Goal: Transaction & Acquisition: Book appointment/travel/reservation

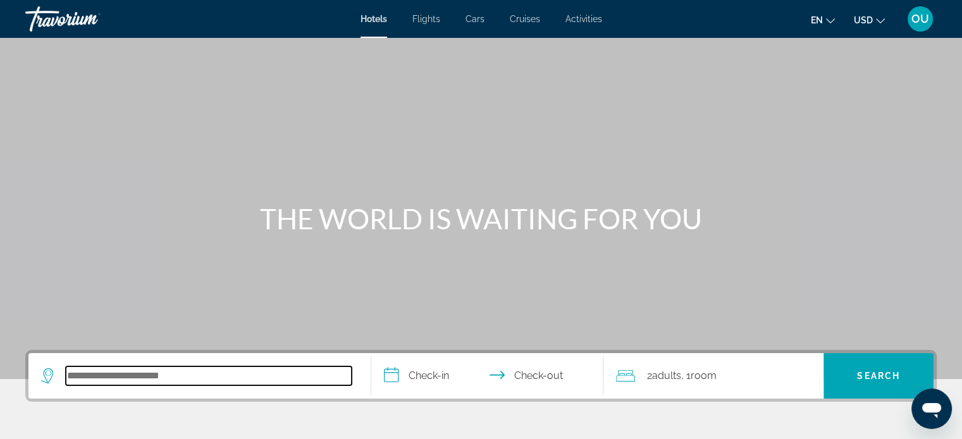
click at [120, 369] on input "Search hotel destination" at bounding box center [209, 376] width 286 height 19
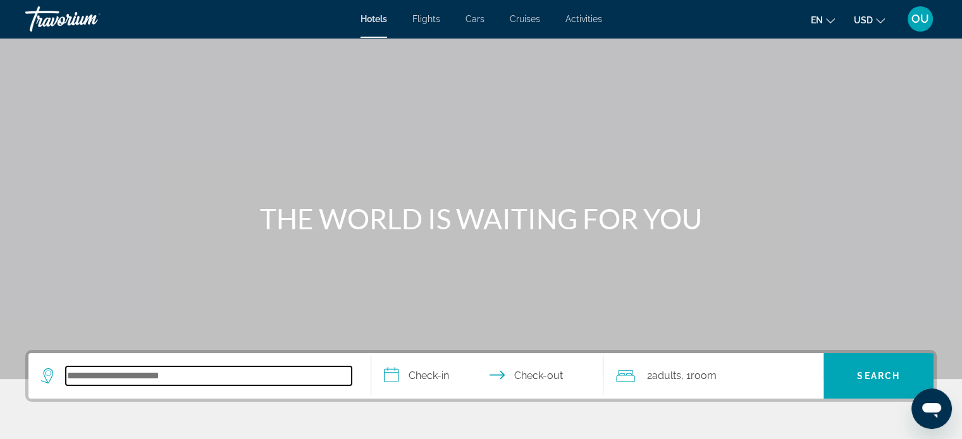
scroll to position [309, 0]
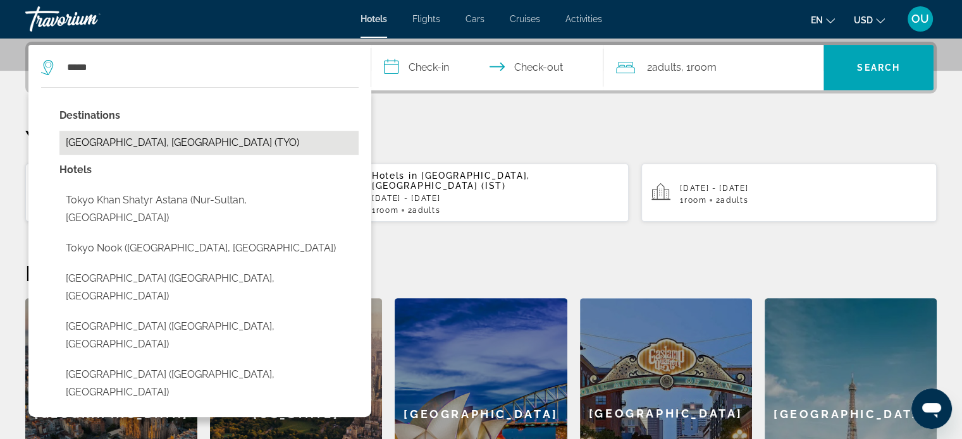
click at [99, 134] on button "[GEOGRAPHIC_DATA], [GEOGRAPHIC_DATA] (TYO)" at bounding box center [208, 143] width 299 height 24
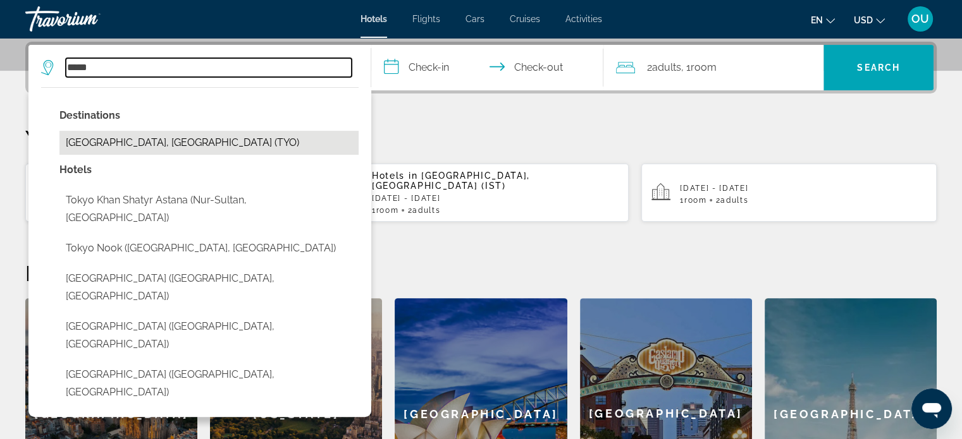
type input "**********"
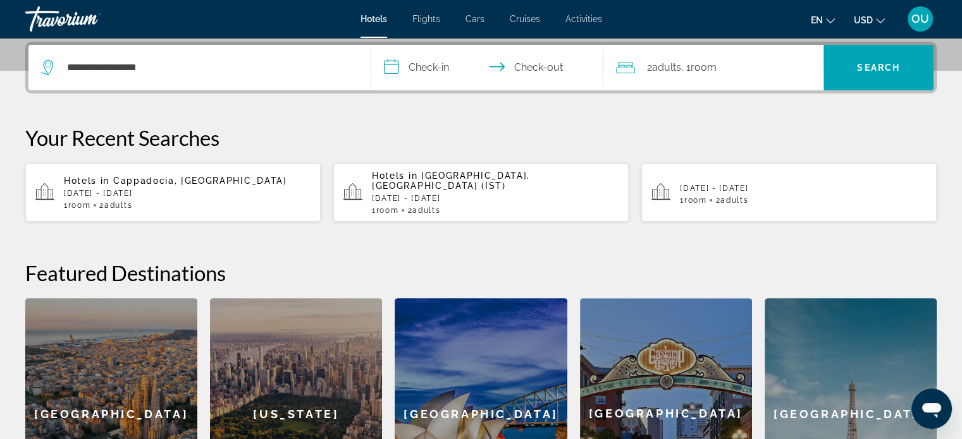
click at [434, 75] on input "**********" at bounding box center [490, 69] width 238 height 49
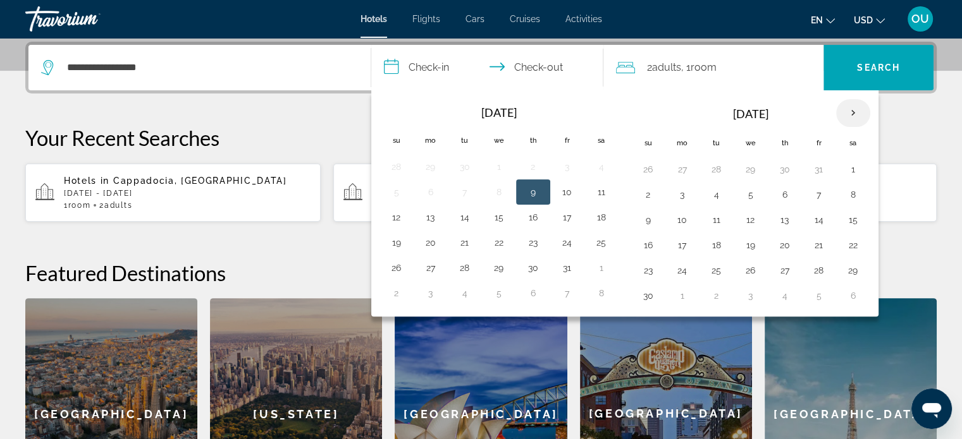
click at [855, 113] on th "Next month" at bounding box center [853, 113] width 34 height 28
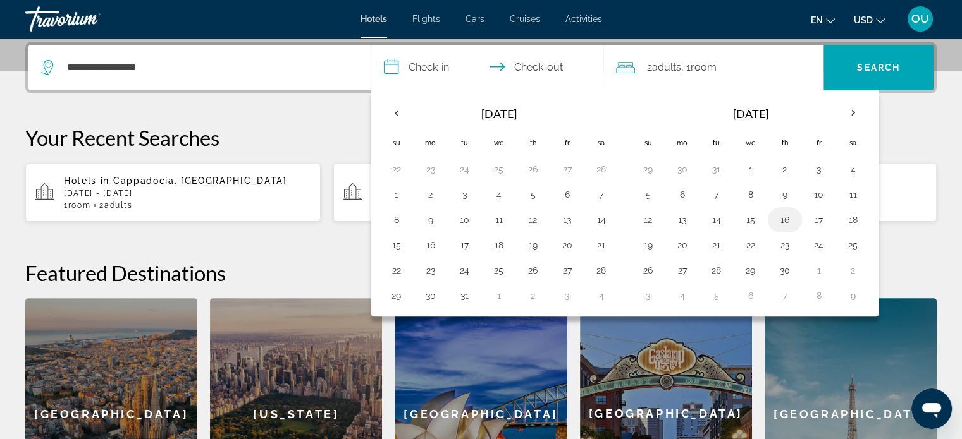
click at [775, 222] on button "16" at bounding box center [785, 220] width 20 height 18
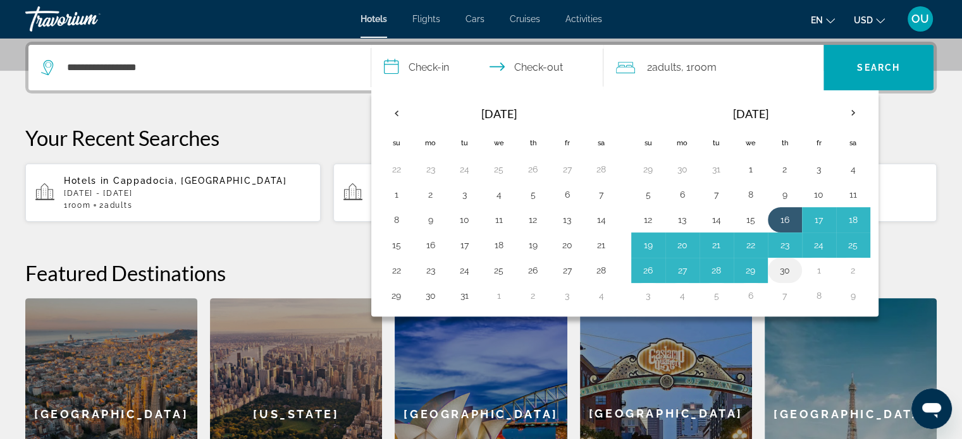
click at [779, 273] on button "30" at bounding box center [785, 271] width 20 height 18
type input "**********"
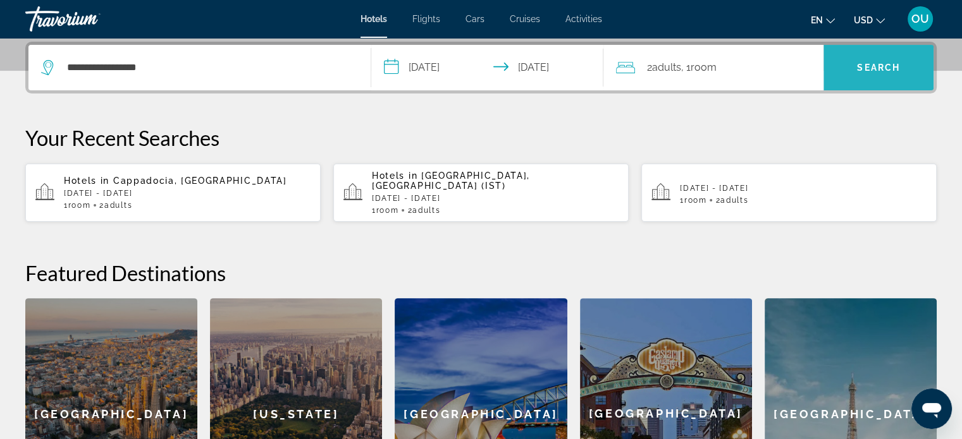
click at [881, 71] on span "Search" at bounding box center [878, 68] width 43 height 10
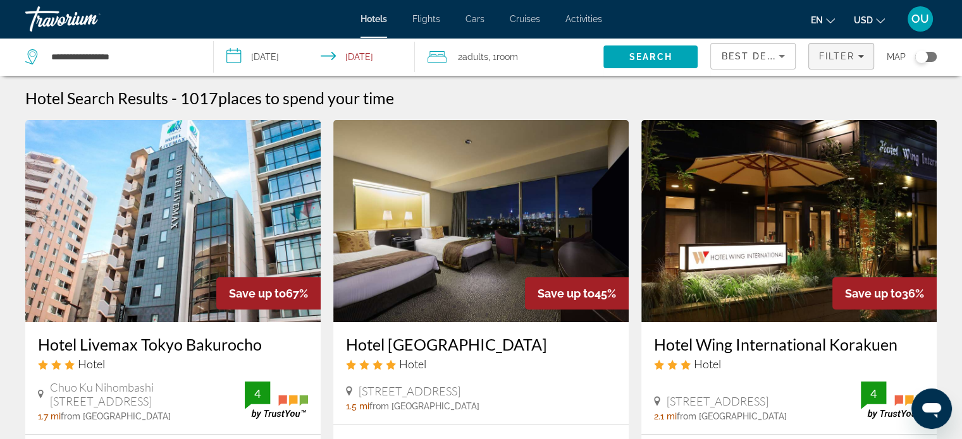
click at [857, 53] on icon "Filters" at bounding box center [860, 56] width 6 height 6
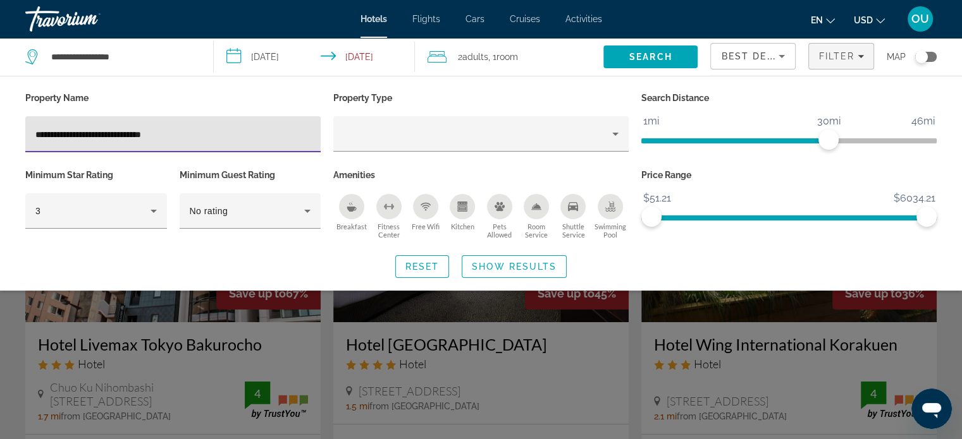
type input "**********"
click at [86, 278] on div "**********" at bounding box center [481, 183] width 962 height 215
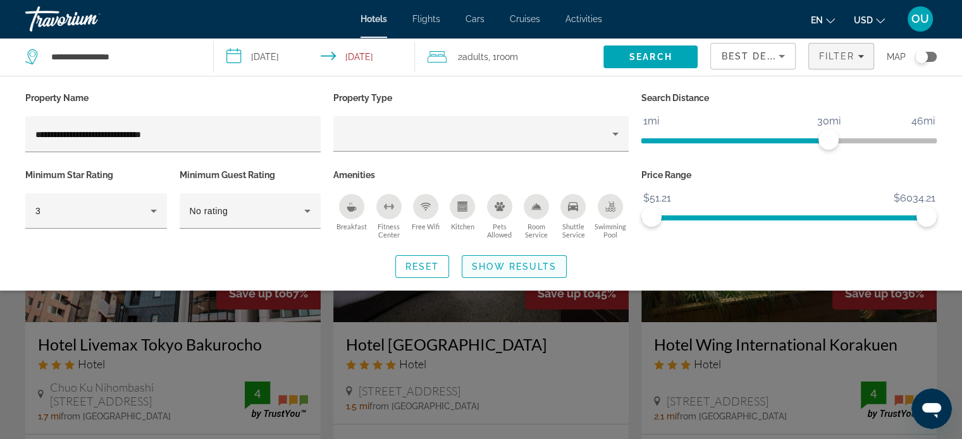
click at [490, 265] on span "Show Results" at bounding box center [514, 267] width 85 height 10
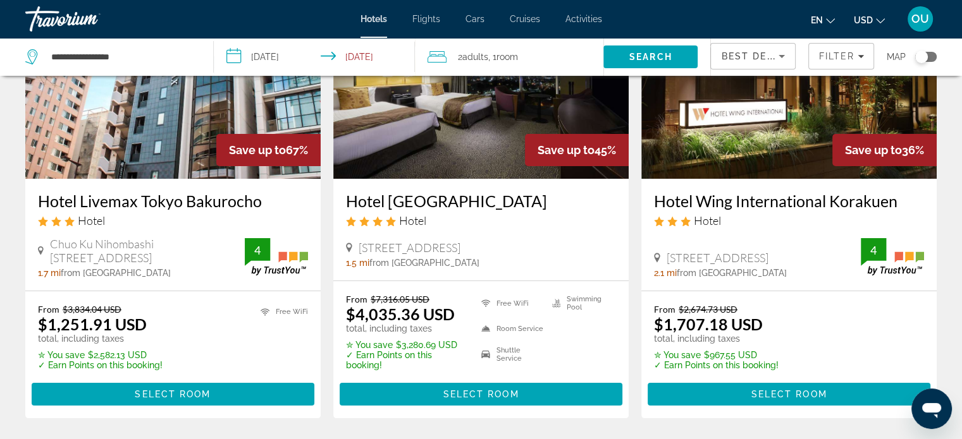
scroll to position [143, 0]
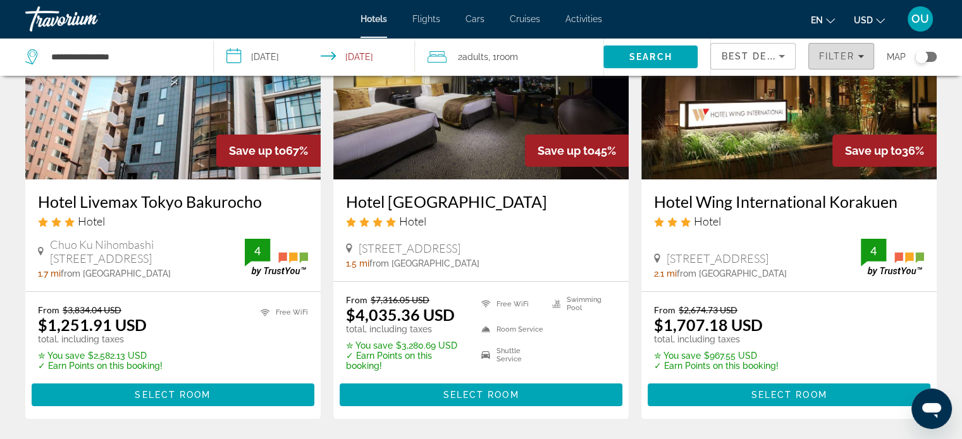
click at [842, 54] on span "Filter" at bounding box center [836, 56] width 36 height 10
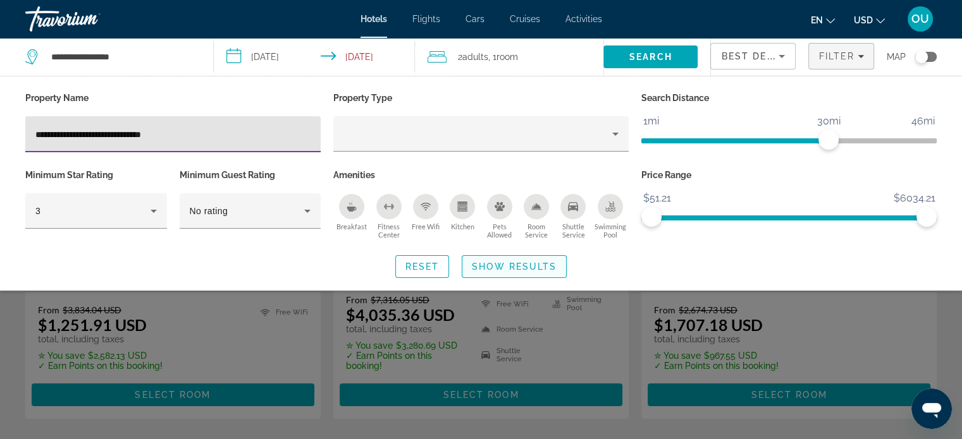
click at [506, 264] on span "Show Results" at bounding box center [514, 267] width 85 height 10
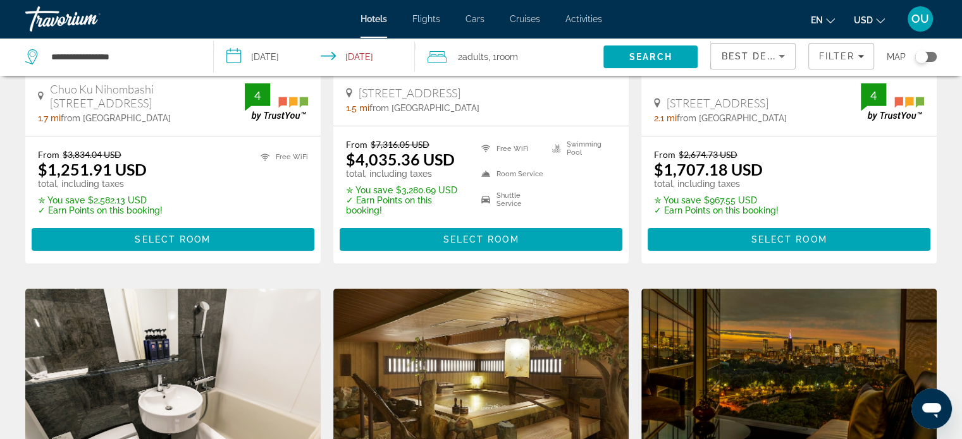
scroll to position [0, 0]
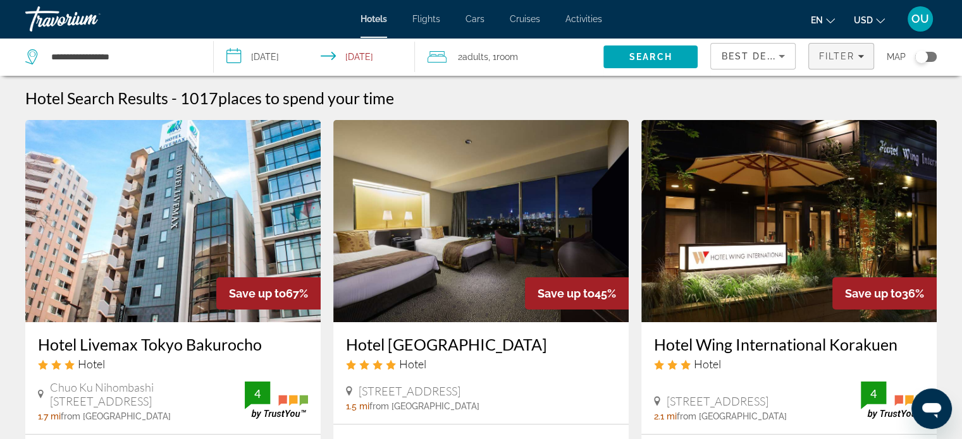
click at [862, 53] on icon "Filters" at bounding box center [860, 56] width 6 height 6
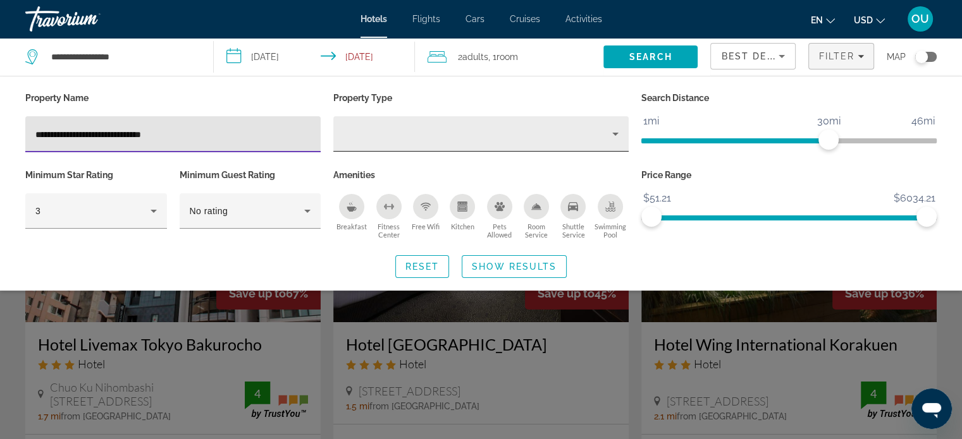
click at [381, 140] on div "Property type" at bounding box center [477, 133] width 269 height 15
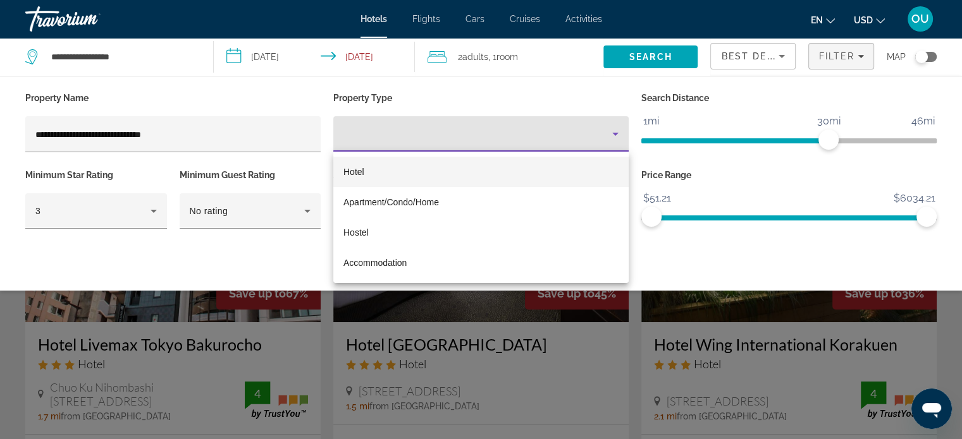
click at [364, 169] on mat-option "Hotel" at bounding box center [480, 172] width 295 height 30
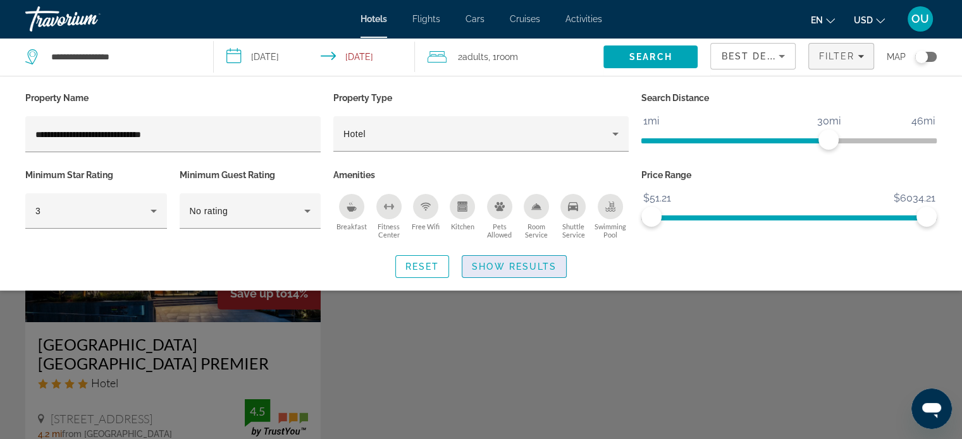
click at [521, 272] on span "Search widget" at bounding box center [514, 267] width 104 height 30
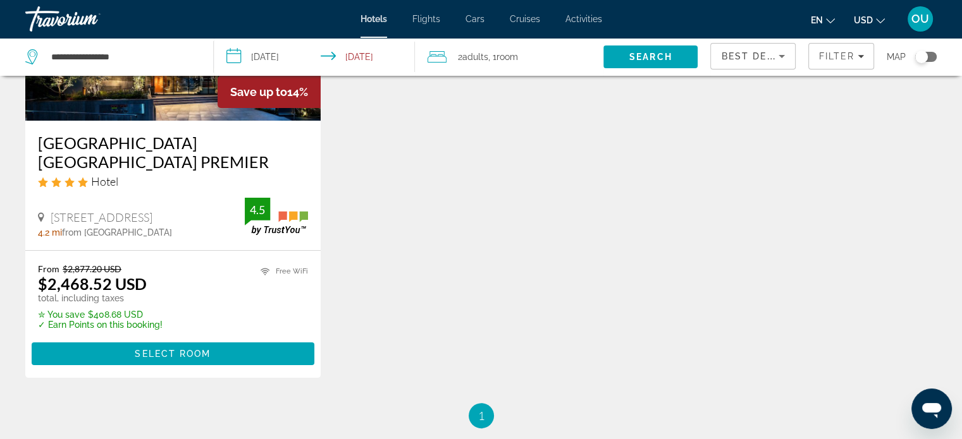
scroll to position [202, 0]
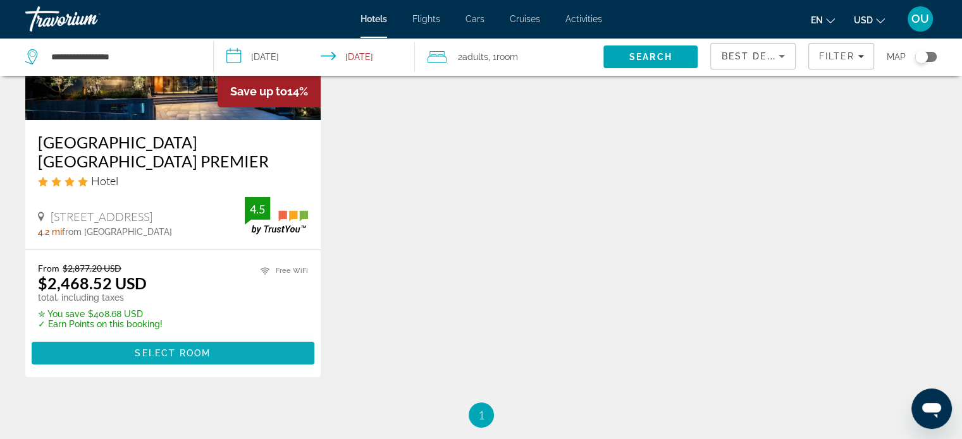
click at [223, 356] on span "Main content" at bounding box center [173, 353] width 283 height 30
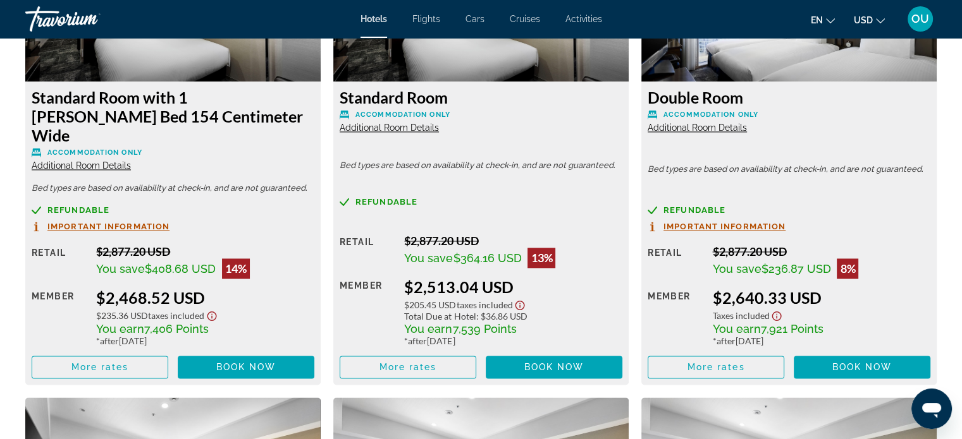
scroll to position [1869, 0]
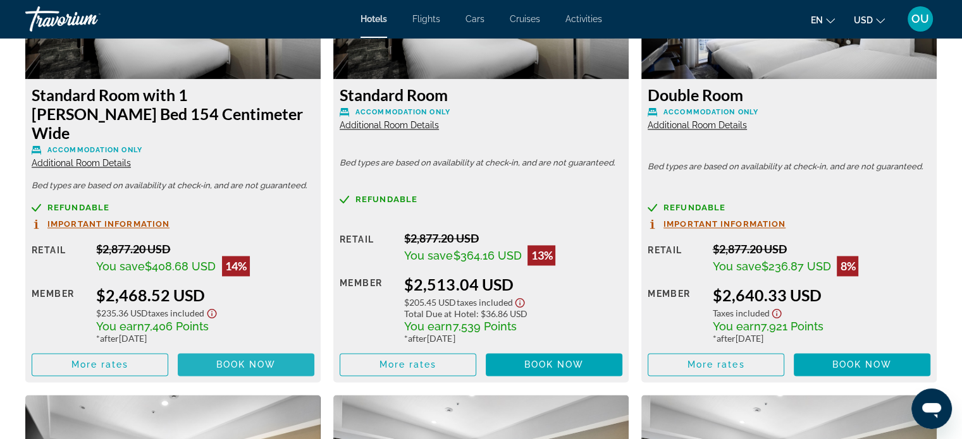
click at [264, 360] on span "Book now" at bounding box center [246, 365] width 60 height 10
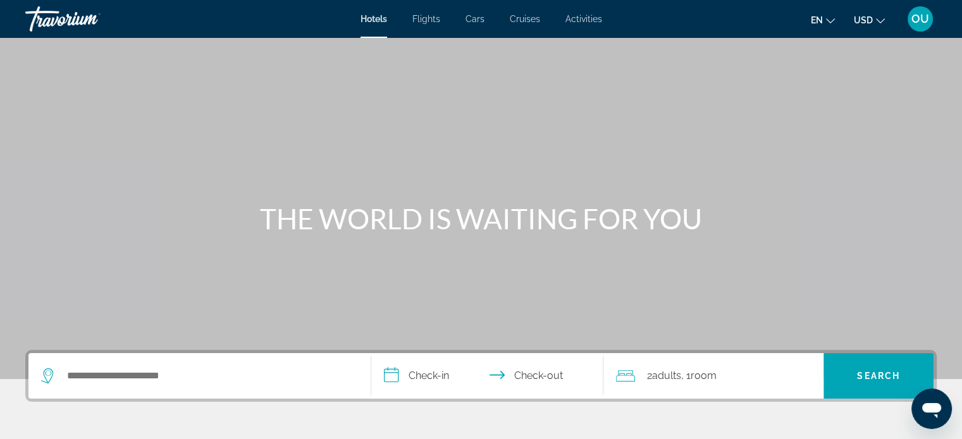
click at [233, 293] on div "Main content" at bounding box center [481, 189] width 962 height 379
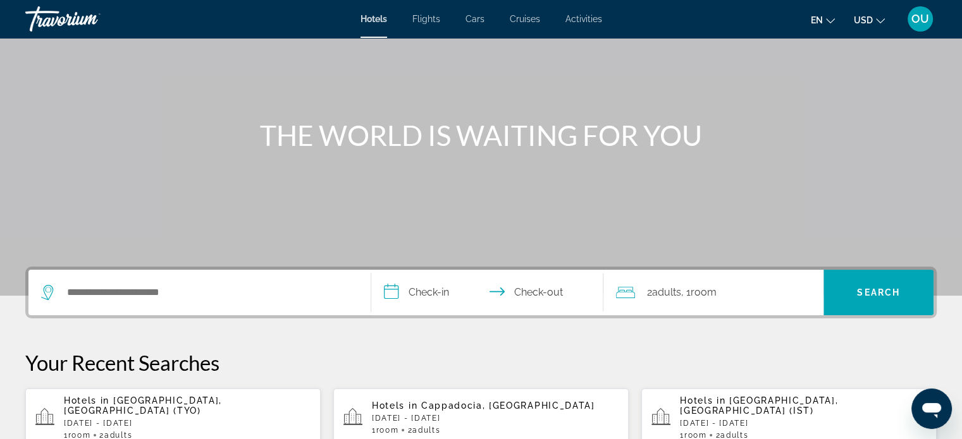
scroll to position [78, 0]
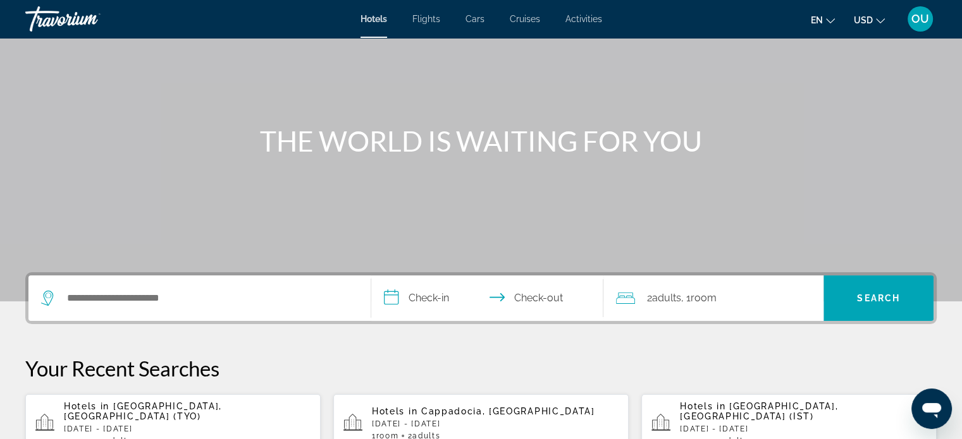
click at [426, 16] on span "Flights" at bounding box center [426, 19] width 28 height 10
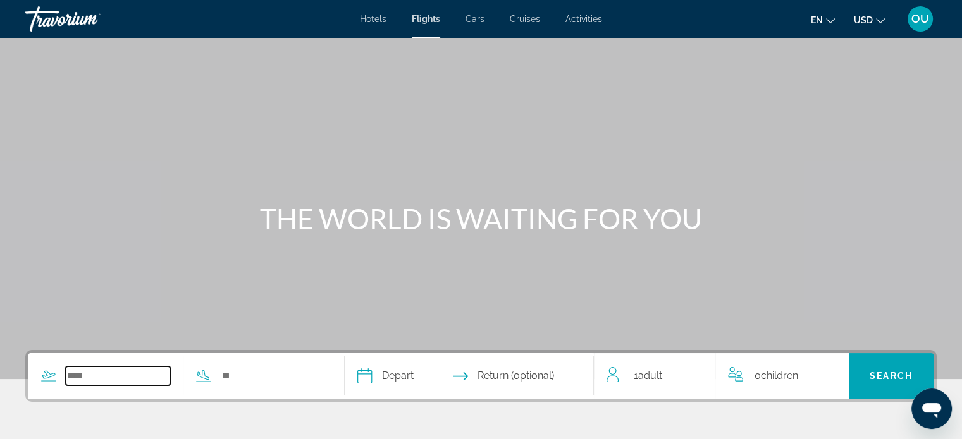
click at [139, 371] on input "Search widget" at bounding box center [118, 376] width 104 height 19
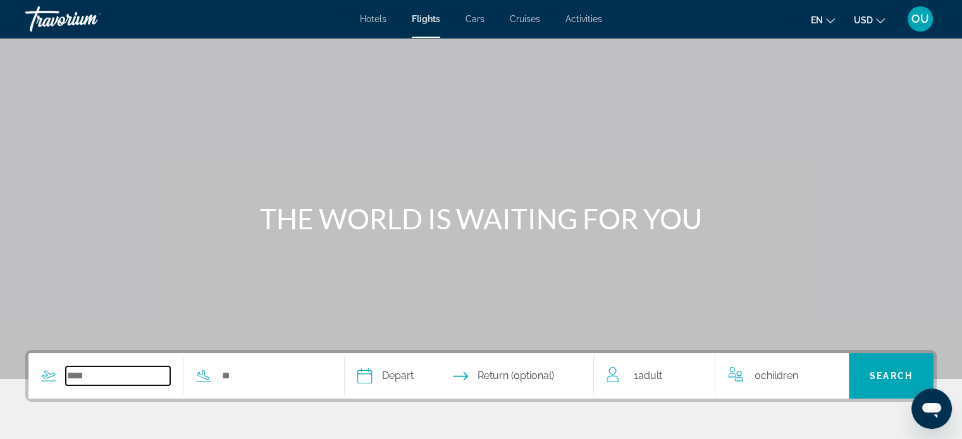
scroll to position [243, 0]
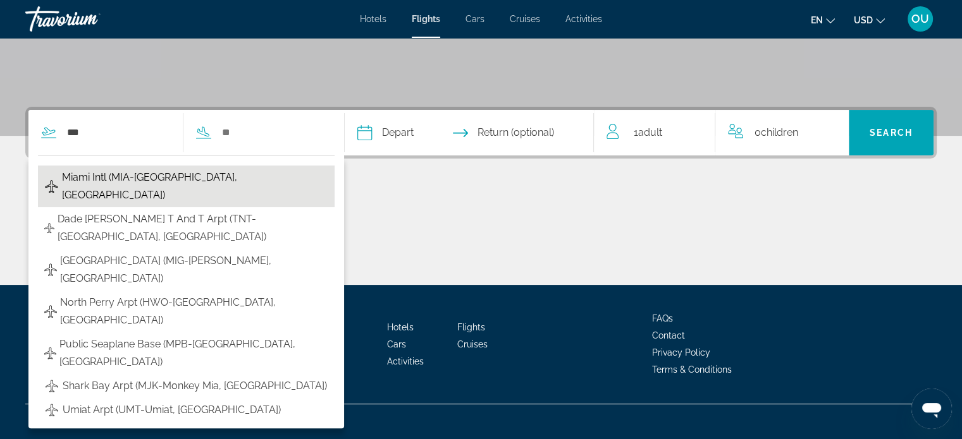
click at [114, 181] on span "Miami Intl (MIA-Miami, US)" at bounding box center [195, 186] width 266 height 35
type input "**********"
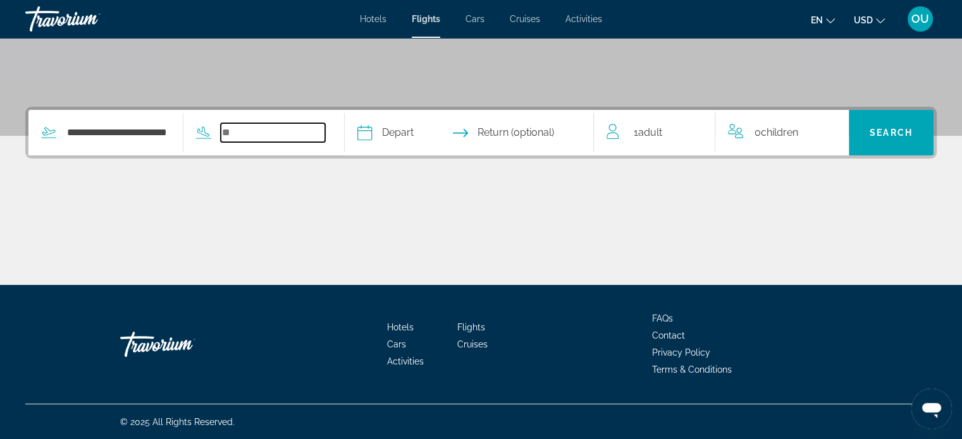
click at [260, 132] on input "Search widget" at bounding box center [273, 132] width 104 height 19
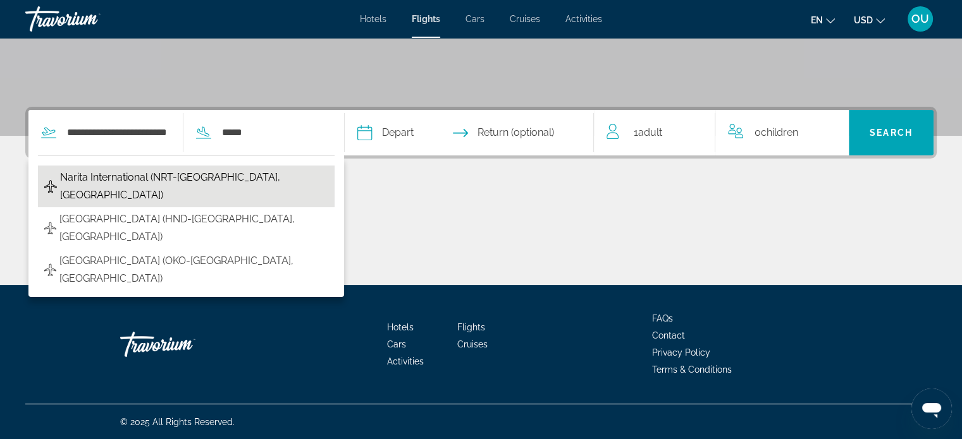
click at [217, 172] on span "Narita International (NRT-Tokyo, Japan)" at bounding box center [194, 186] width 268 height 35
type input "**********"
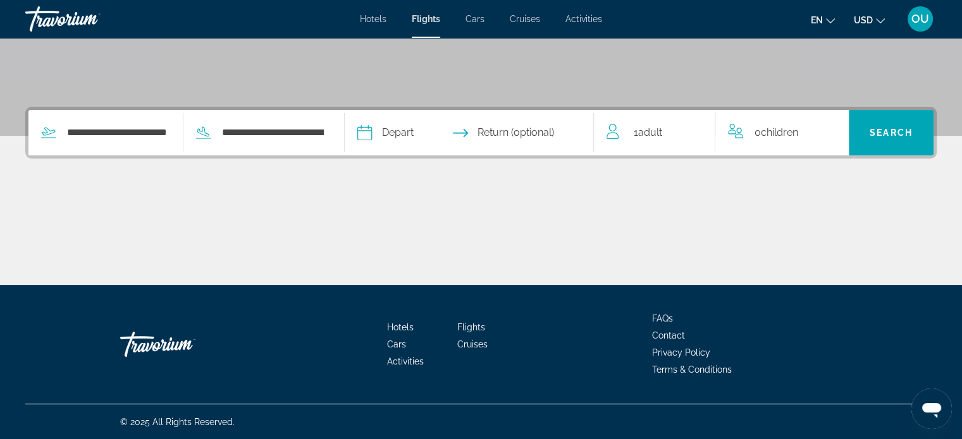
click at [429, 133] on input "Depart date" at bounding box center [415, 134] width 123 height 49
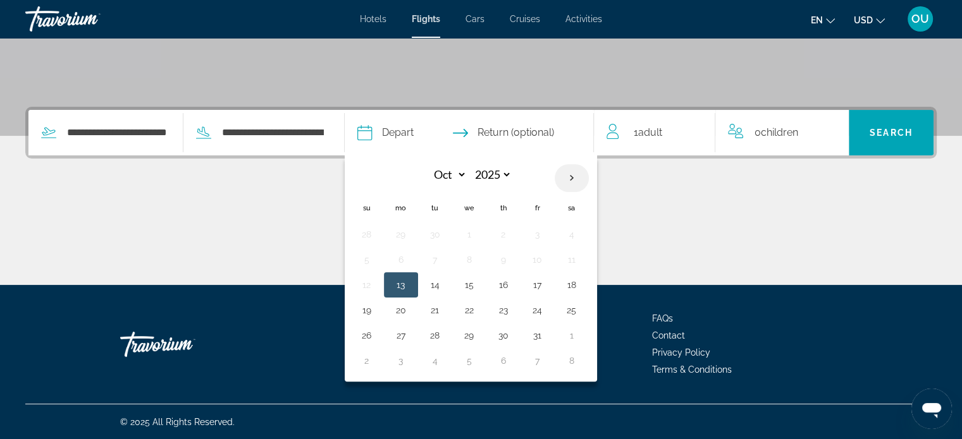
click at [589, 174] on th "Next month" at bounding box center [571, 178] width 34 height 28
select select "*"
select select "****"
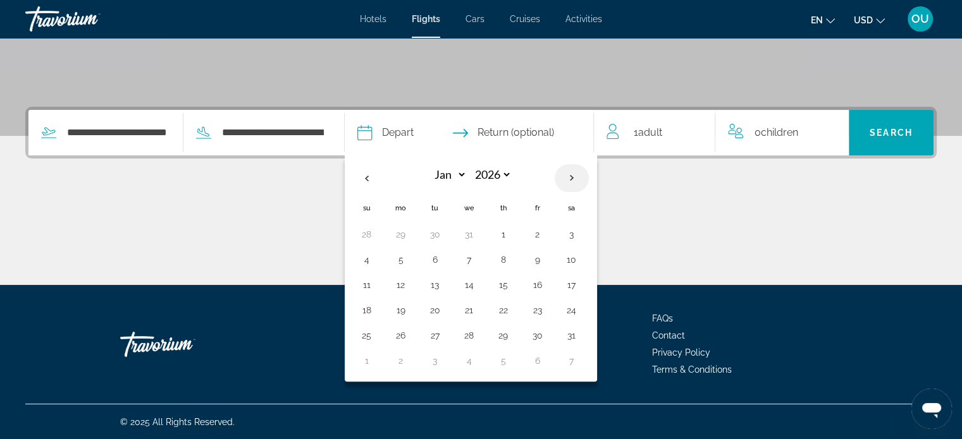
click at [589, 174] on th "Next month" at bounding box center [571, 178] width 34 height 28
select select "*"
click at [513, 285] on button "16" at bounding box center [503, 285] width 20 height 18
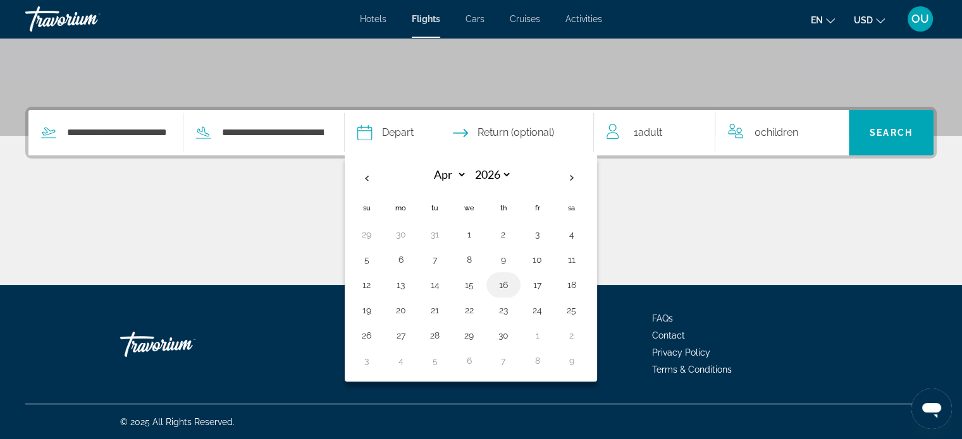
type input "**********"
select select "*"
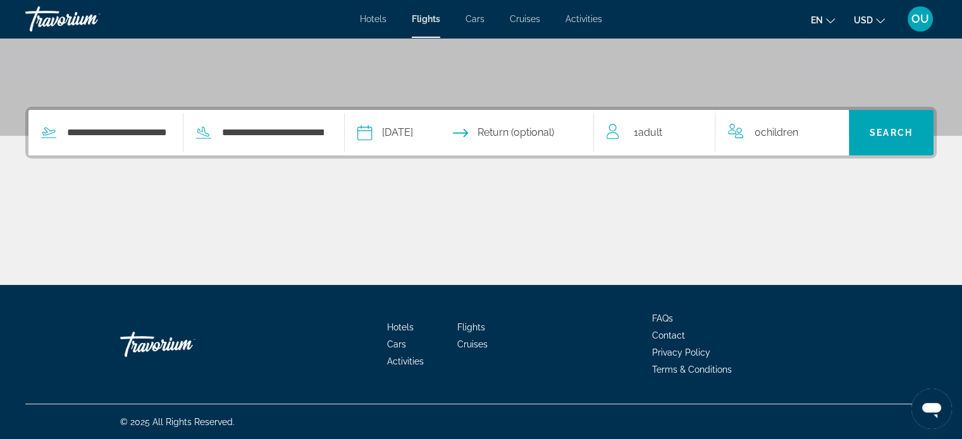
click at [549, 136] on input "Return date" at bounding box center [536, 134] width 123 height 49
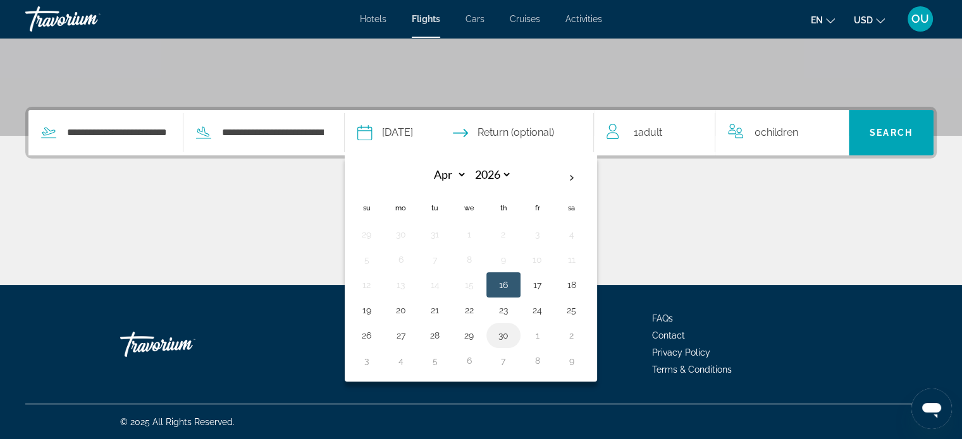
click at [513, 331] on button "30" at bounding box center [503, 336] width 20 height 18
type input "**********"
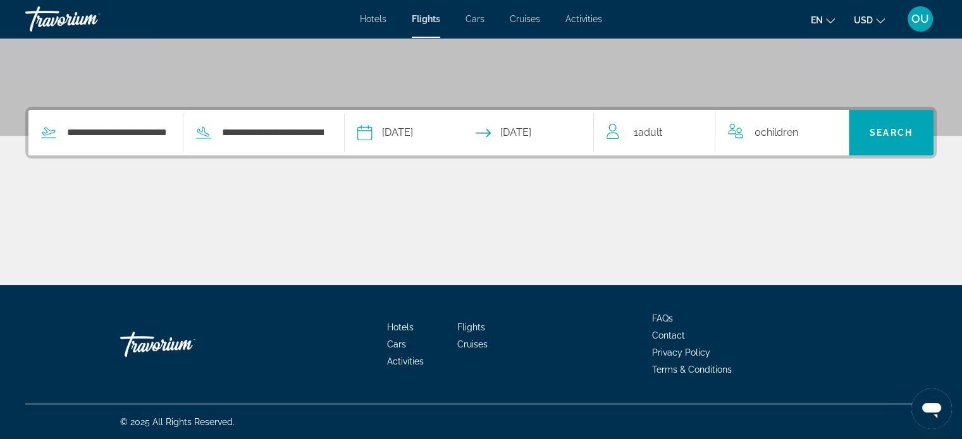
click at [654, 135] on span "Adult" at bounding box center [649, 132] width 24 height 12
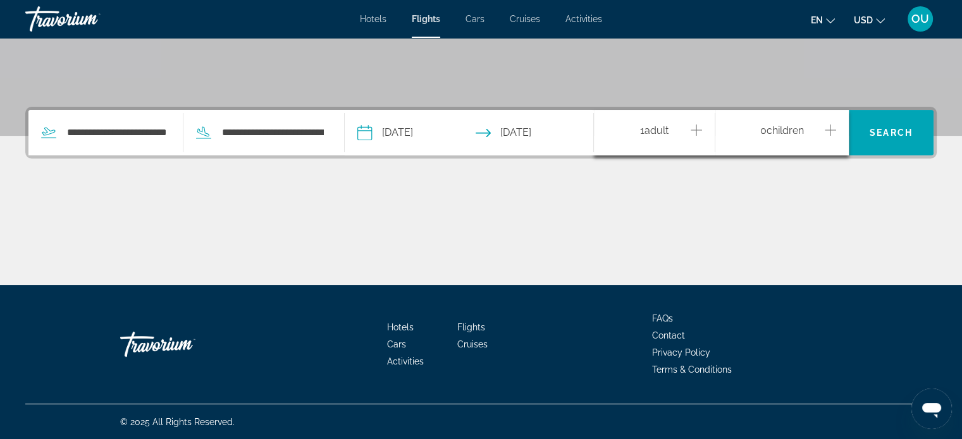
click at [692, 129] on icon "Increment adults" at bounding box center [695, 130] width 11 height 11
click at [880, 136] on span "Search" at bounding box center [890, 133] width 43 height 10
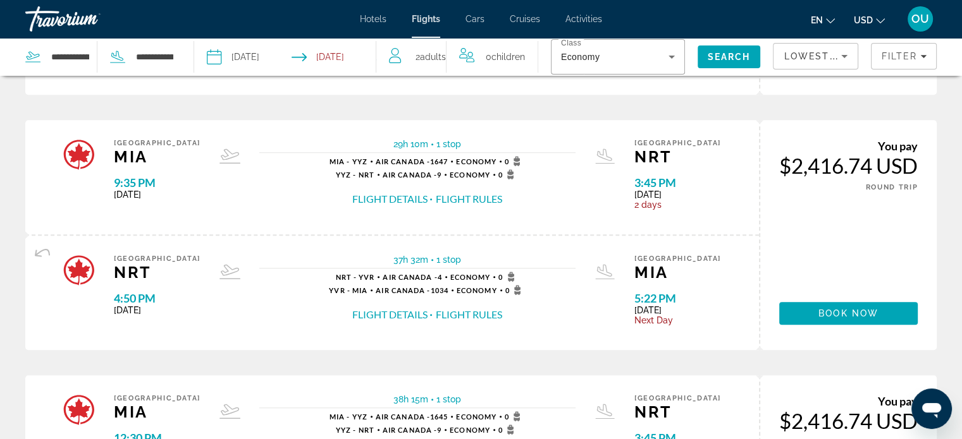
scroll to position [1021, 0]
